Goal: Check status

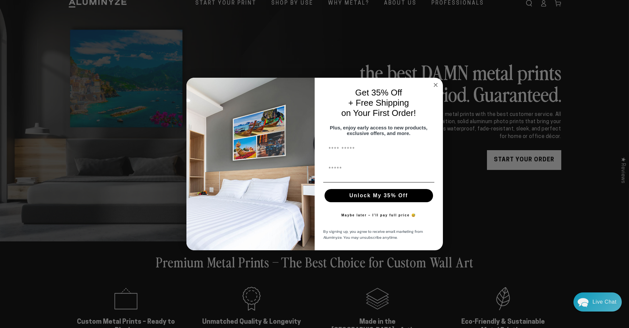
scroll to position [40, 0]
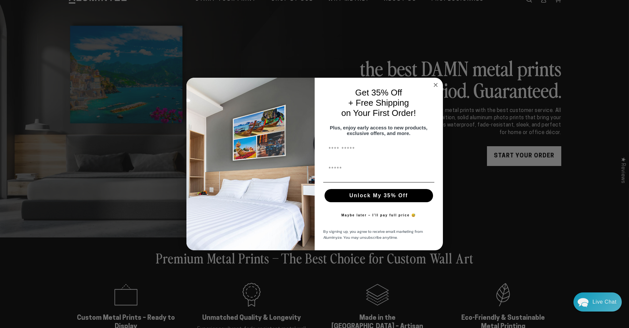
click at [434, 83] on icon "Close dialog" at bounding box center [435, 84] width 3 height 3
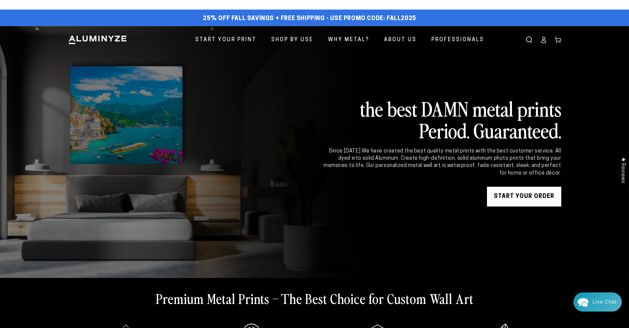
scroll to position [0, 0]
click at [542, 41] on icon at bounding box center [543, 41] width 4 height 3
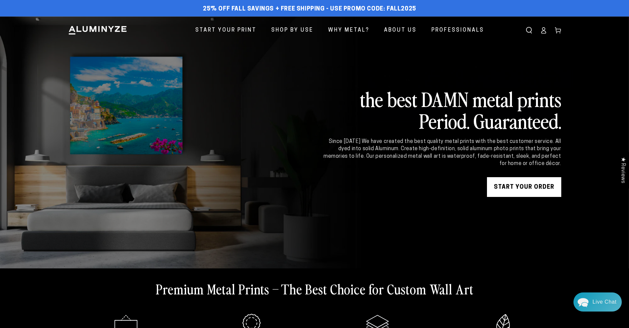
click at [545, 31] on icon at bounding box center [543, 30] width 7 height 7
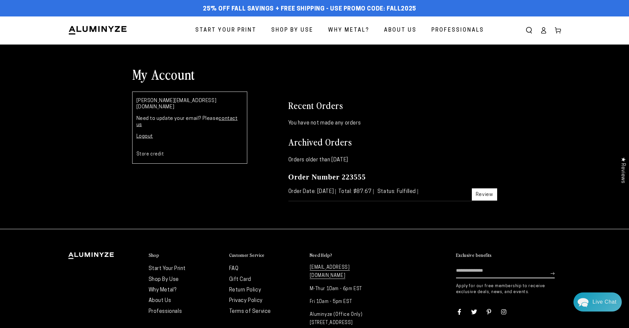
click at [231, 116] on link "contact us" at bounding box center [186, 122] width 101 height 12
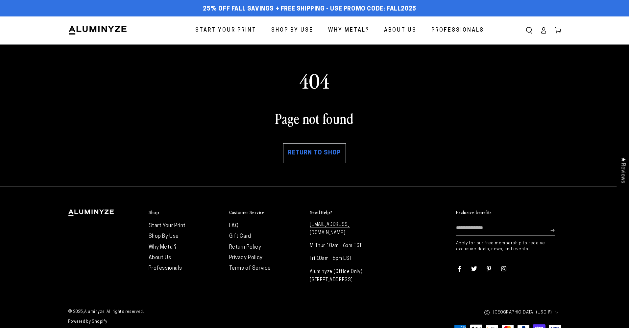
click at [302, 153] on link "Return to shop" at bounding box center [314, 153] width 63 height 20
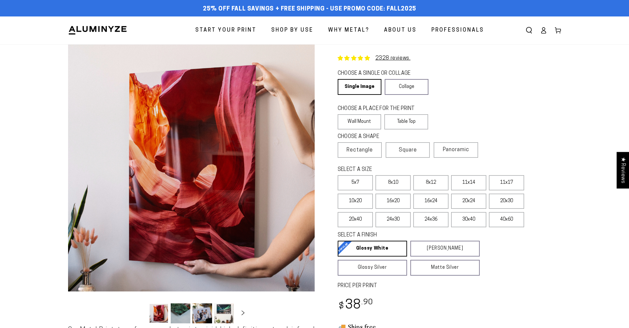
click at [522, 80] on div "CHOOSE A SINGLE OR COLLAGE Learn more Single Image Collage" at bounding box center [450, 83] width 224 height 29
click at [546, 31] on icon at bounding box center [543, 30] width 7 height 7
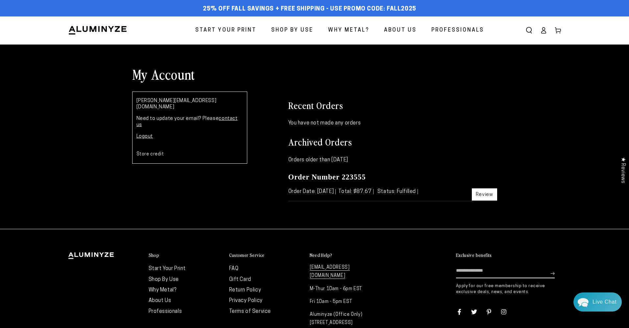
click at [231, 116] on link "contact us" at bounding box center [186, 122] width 101 height 12
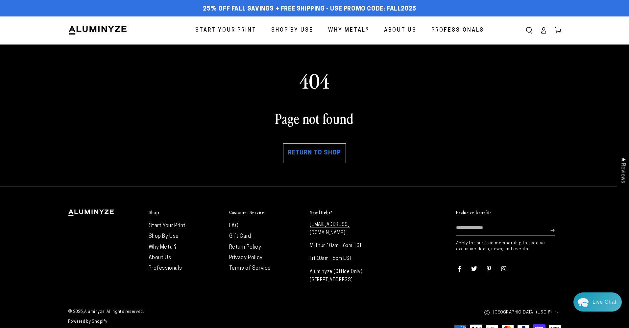
click at [543, 30] on icon at bounding box center [543, 30] width 7 height 7
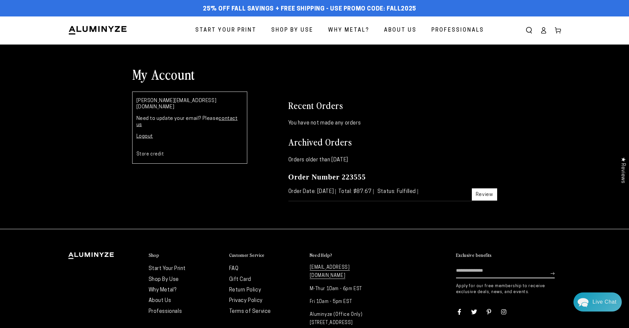
click at [189, 104] on div "raymond@imagesbyraymond.com Need to update your email? Please contact us Logout…" at bounding box center [189, 127] width 115 height 72
click at [389, 97] on div "Recent Orders You have not made any orders Archived Orders Orders older than No…" at bounding box center [393, 149] width 219 height 116
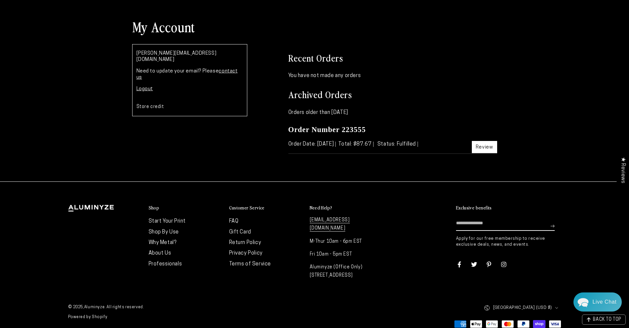
scroll to position [47, 0]
click at [468, 90] on h2 "Archived Orders" at bounding box center [392, 94] width 209 height 12
click at [396, 84] on div "Recent Orders You have not made any orders Archived Orders Orders older than No…" at bounding box center [393, 102] width 219 height 116
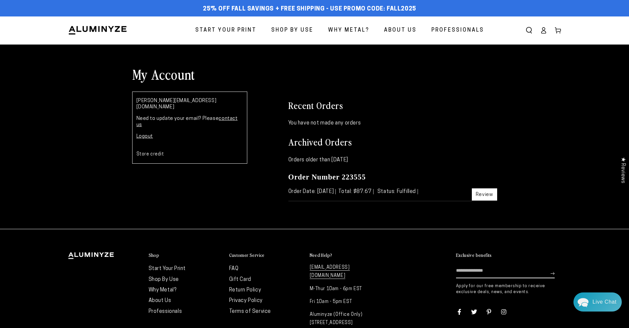
scroll to position [0, 0]
click at [343, 176] on link "Order Number 223555" at bounding box center [327, 177] width 78 height 8
